Goal: Information Seeking & Learning: Learn about a topic

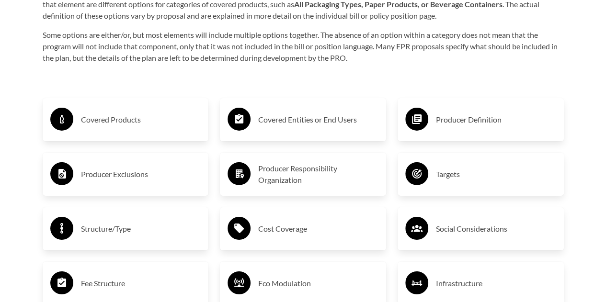
scroll to position [1484, 0]
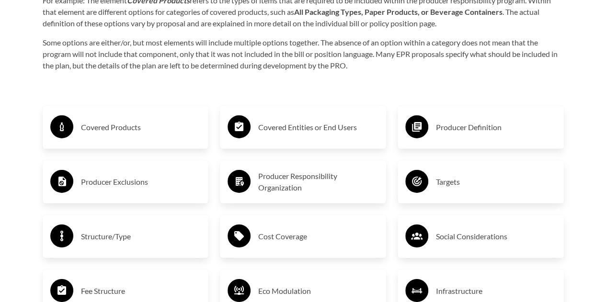
click at [454, 128] on h3 "Producer Definition" at bounding box center [496, 127] width 120 height 15
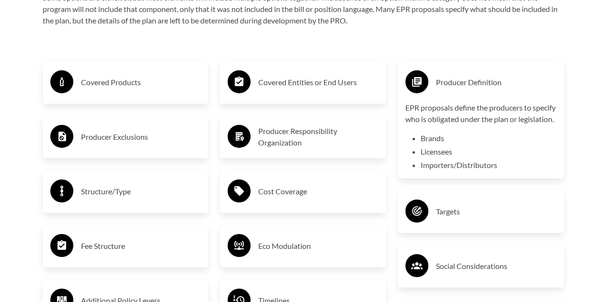
scroll to position [1580, 0]
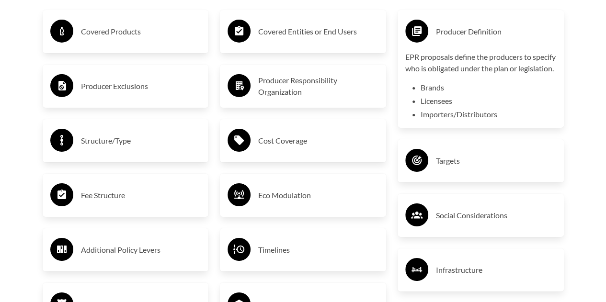
click at [103, 127] on div "Structure/Type" at bounding box center [126, 140] width 166 height 43
click at [121, 146] on h3 "Structure/Type" at bounding box center [141, 140] width 120 height 15
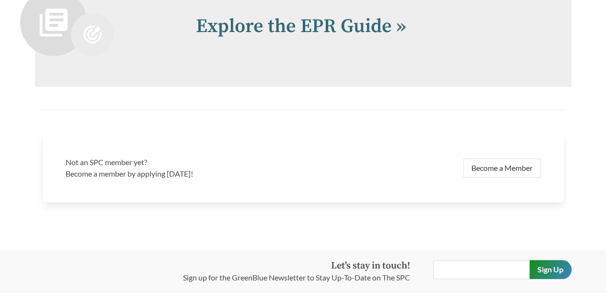
scroll to position [2154, 0]
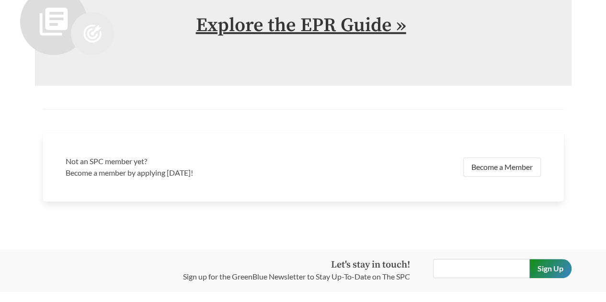
click at [380, 37] on link "Explore the EPR Guide »" at bounding box center [301, 25] width 210 height 24
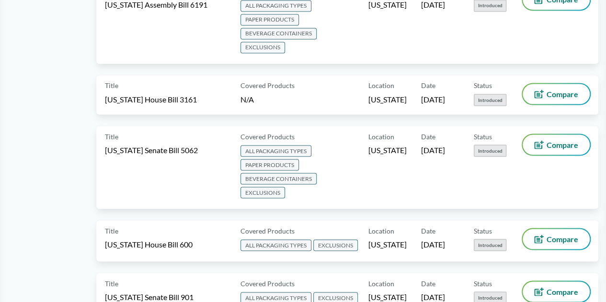
scroll to position [814, 0]
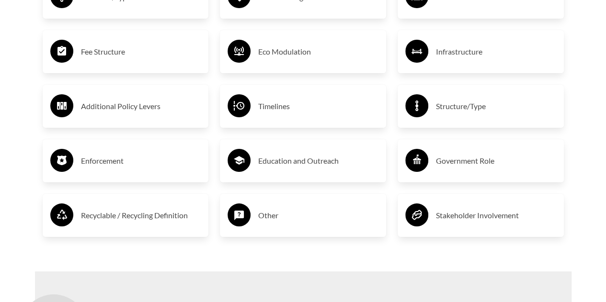
scroll to position [1963, 0]
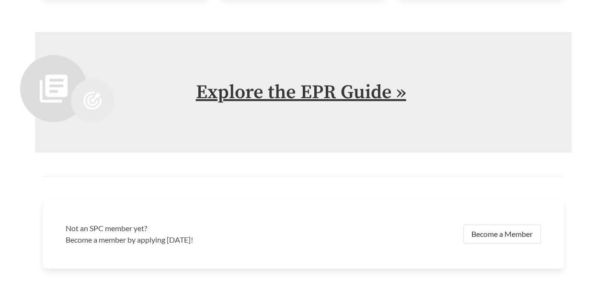
click at [350, 97] on link "Explore the EPR Guide »" at bounding box center [301, 92] width 210 height 24
